Goal: Find specific page/section: Find specific page/section

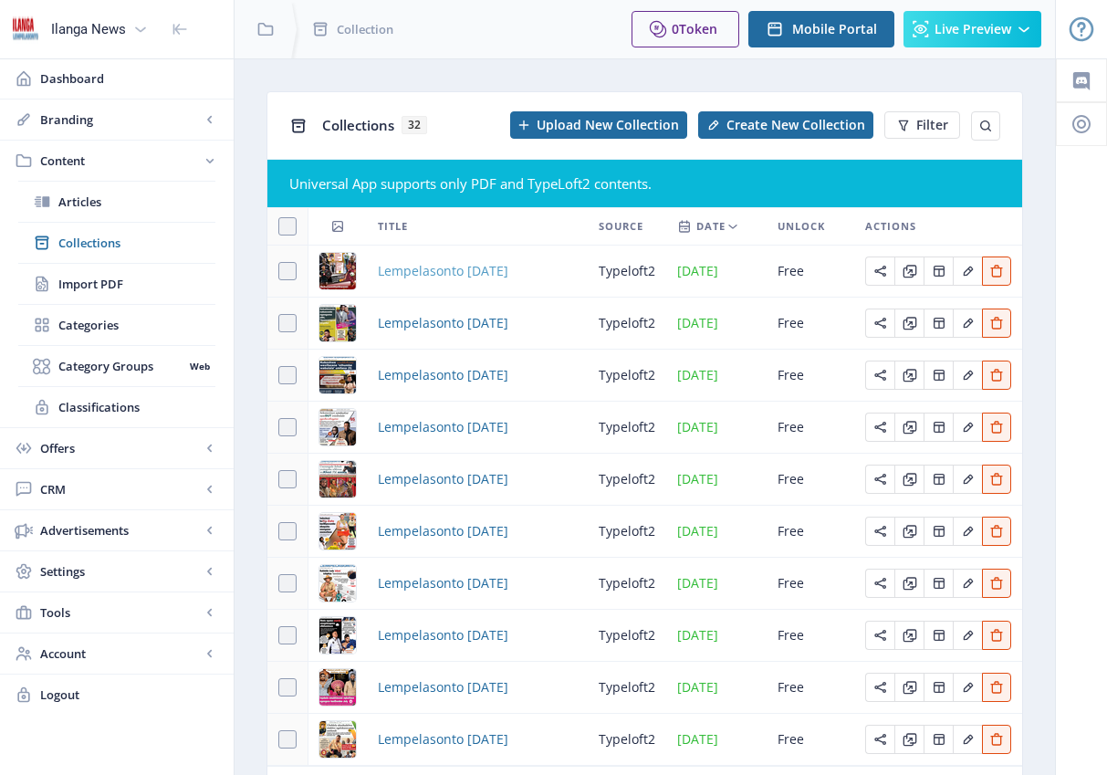
click at [448, 278] on span "Lempelasonto [DATE]" at bounding box center [443, 271] width 131 height 22
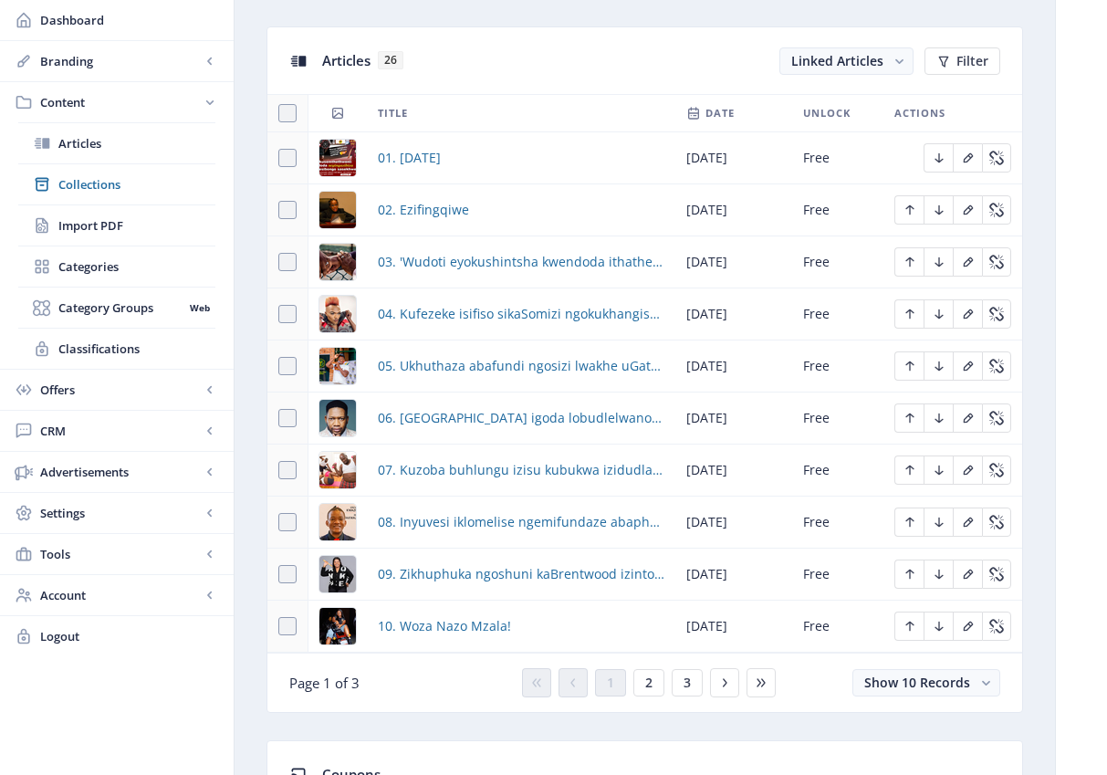
scroll to position [802, 0]
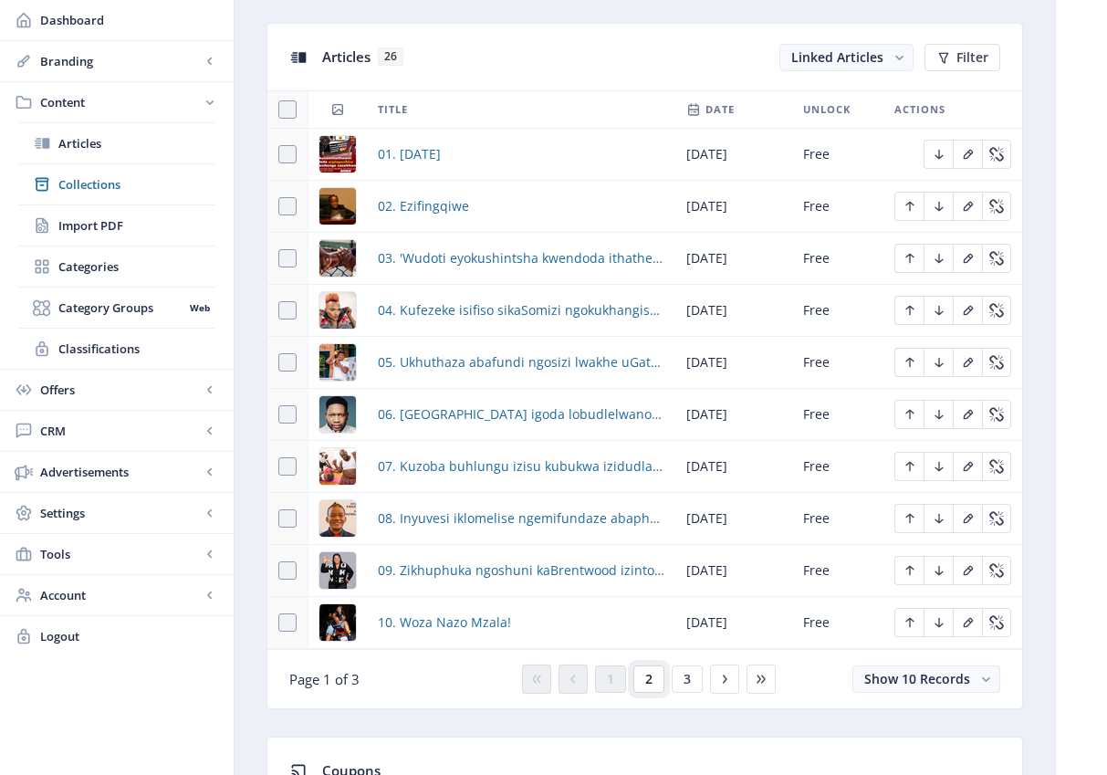
click at [646, 676] on span "2" at bounding box center [648, 679] width 7 height 15
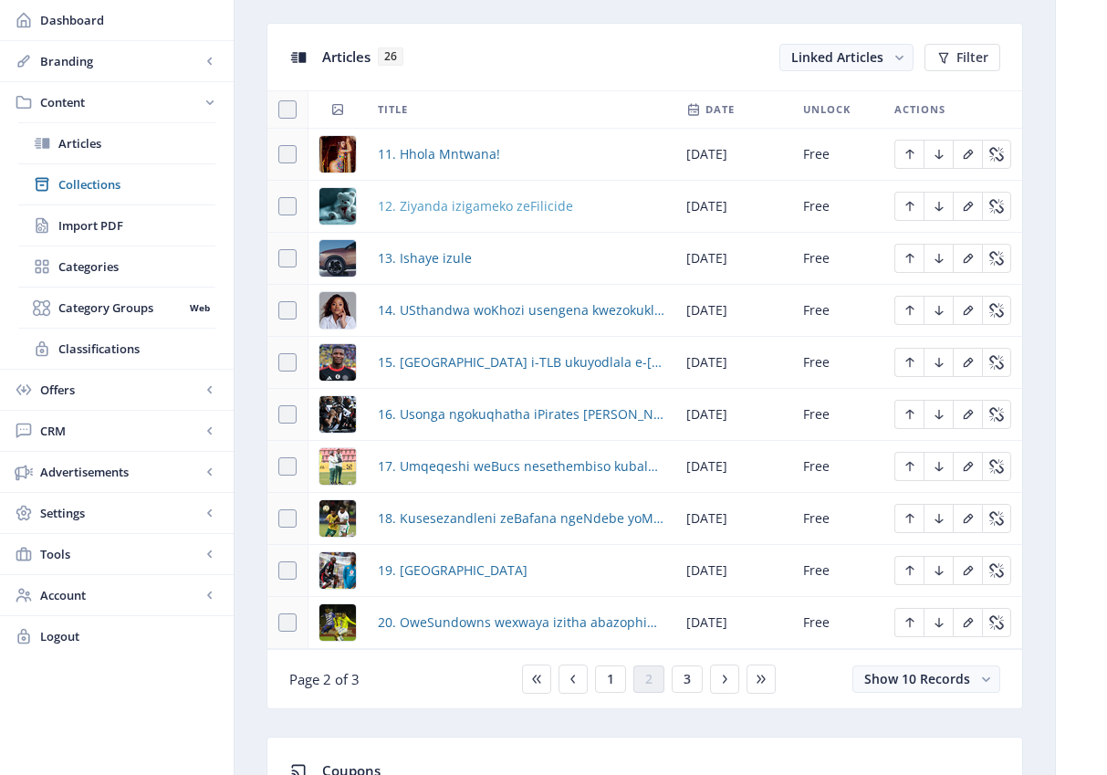
click at [462, 204] on span "12. Ziyanda izigameko zeFilicide" at bounding box center [475, 206] width 195 height 22
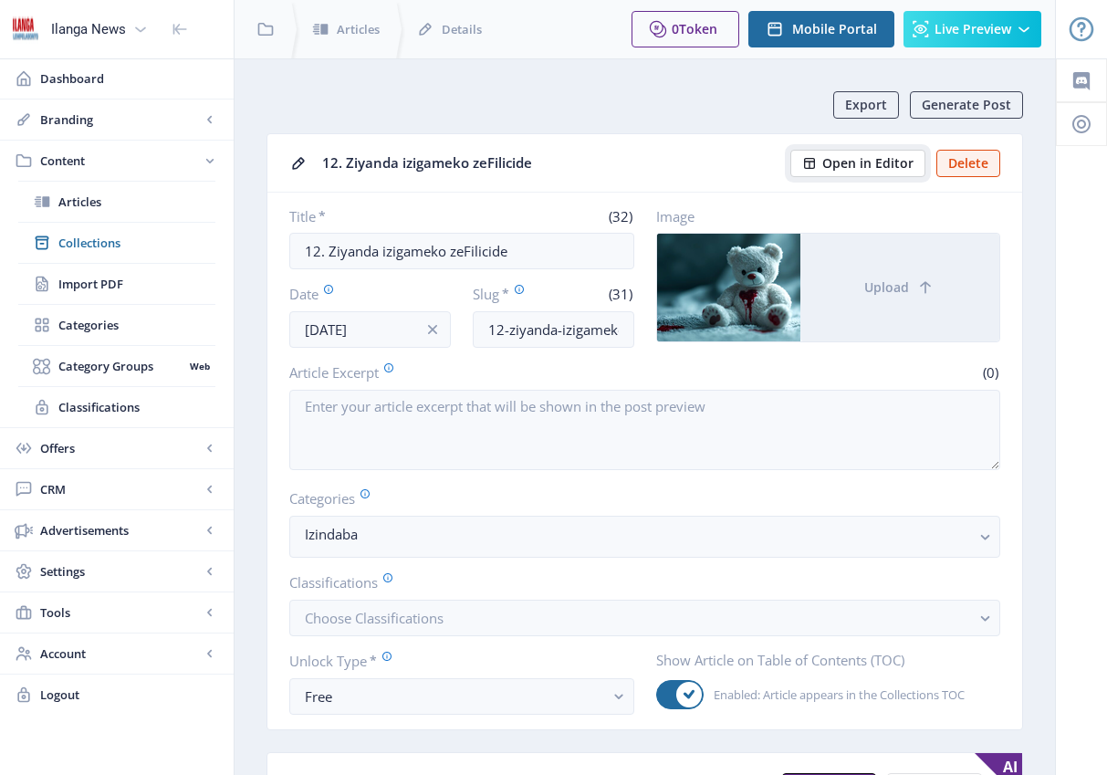
click at [865, 162] on span "Open in Editor" at bounding box center [868, 163] width 91 height 15
click at [68, 80] on span "Dashboard" at bounding box center [129, 78] width 179 height 18
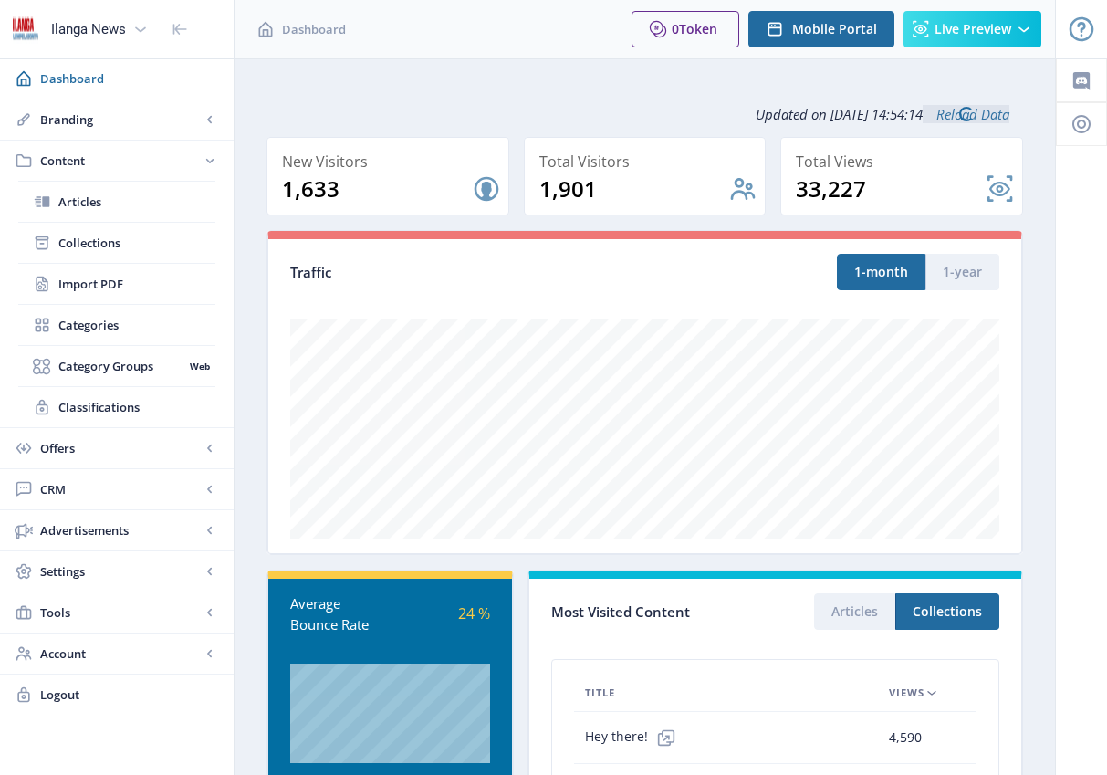
scroll to position [4, 0]
